Goal: Task Accomplishment & Management: Manage account settings

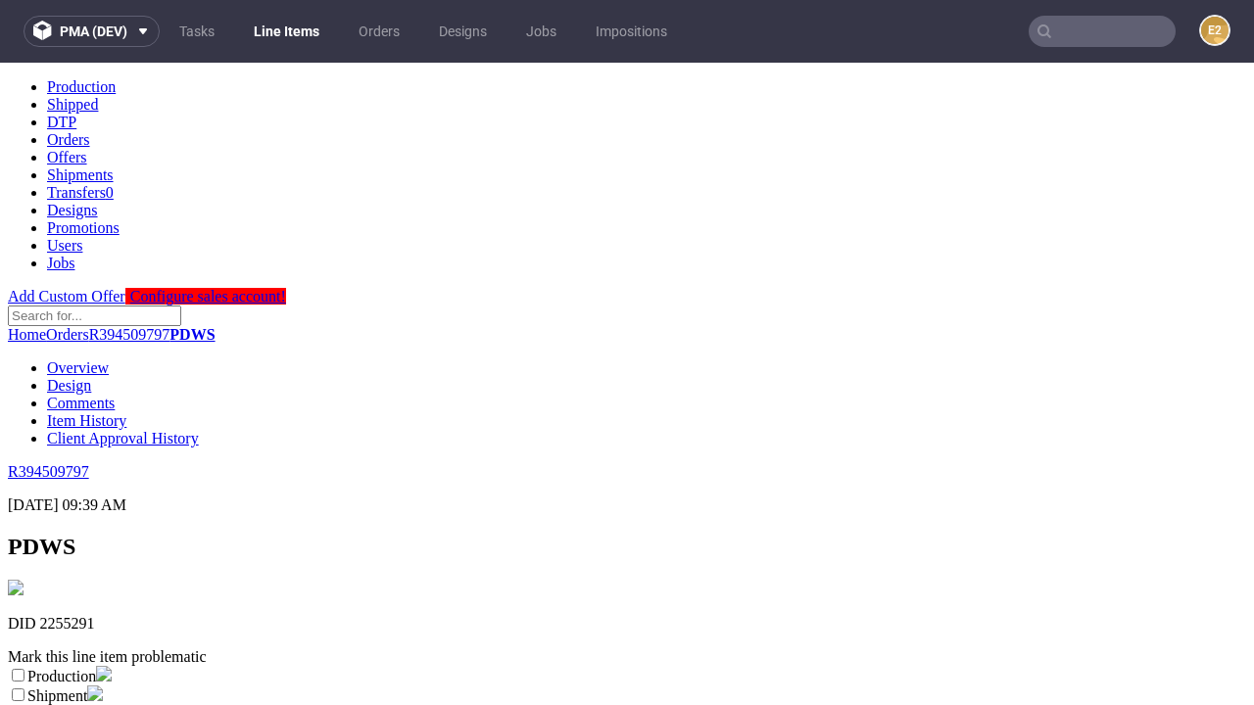
scroll to position [345, 0]
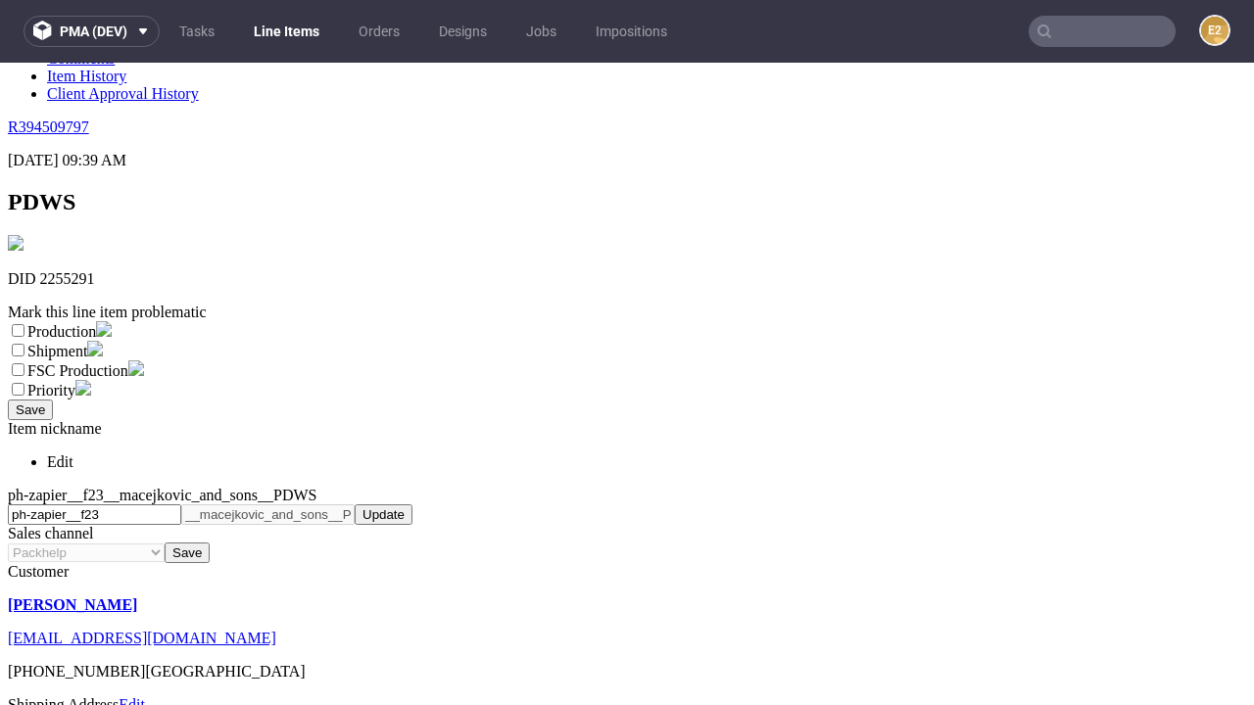
select select "dtp_ca_needed"
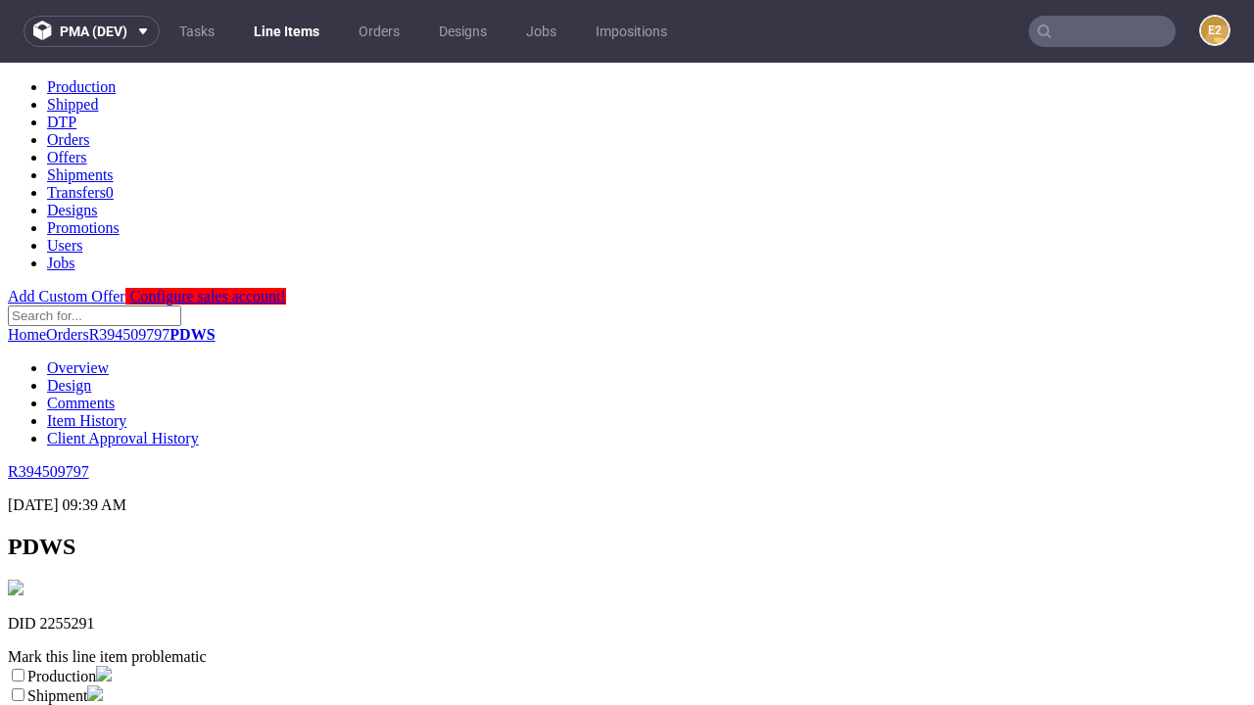
scroll to position [0, 0]
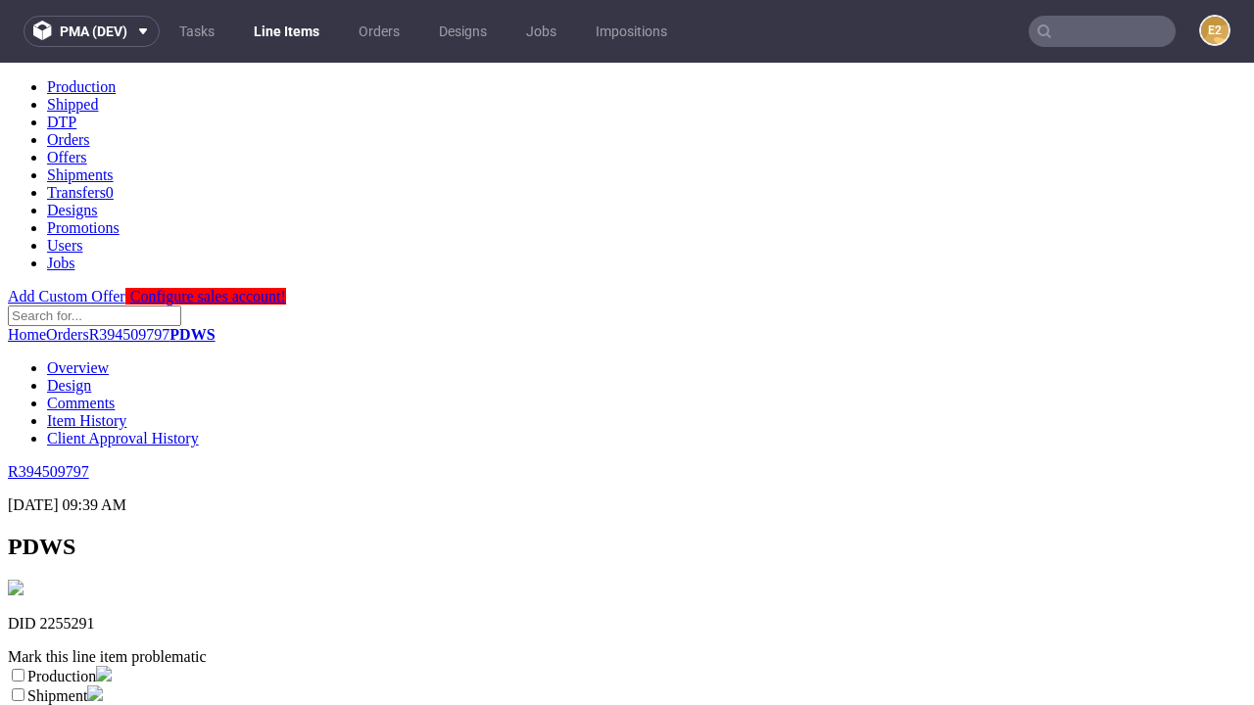
checkbox input "true"
